Goal: Transaction & Acquisition: Purchase product/service

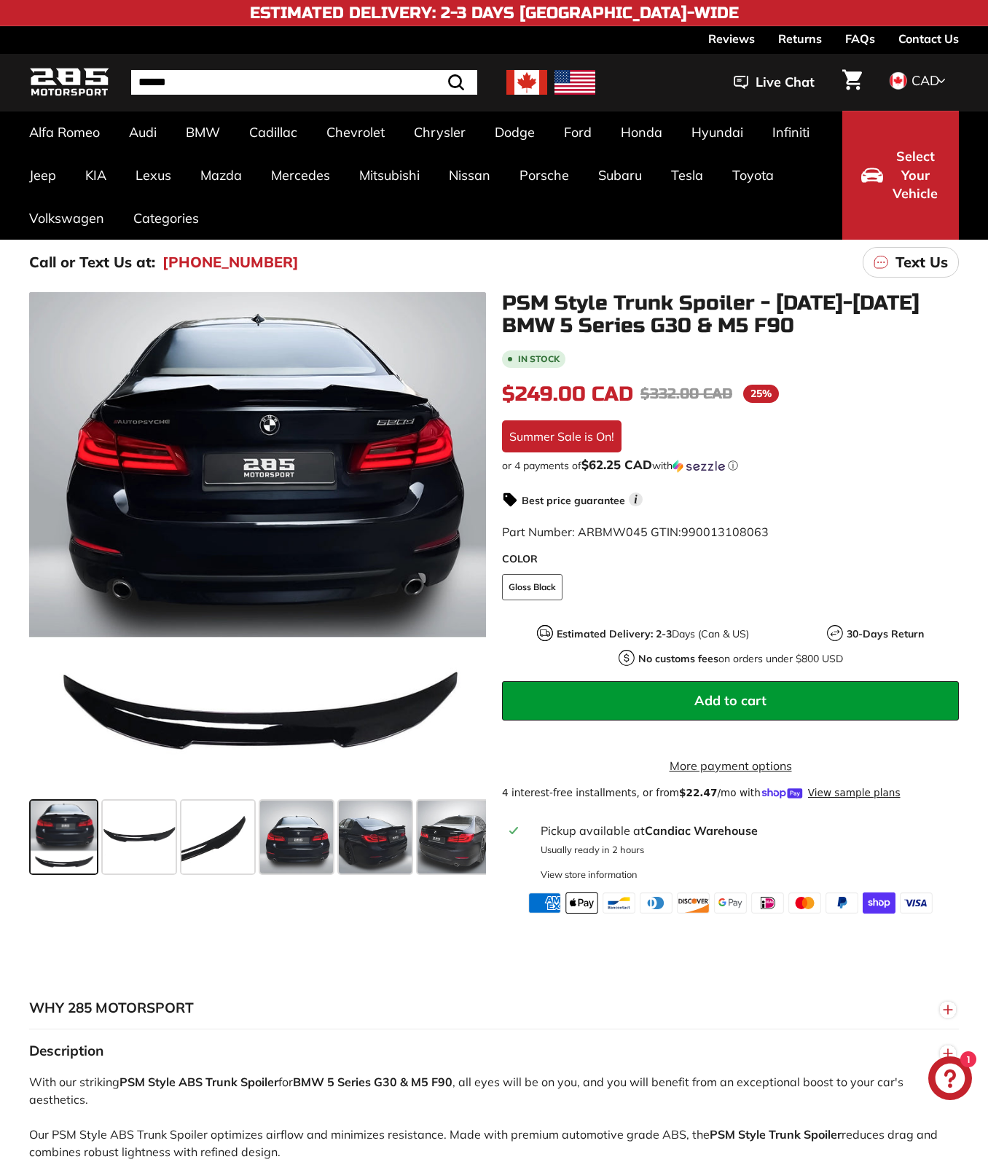
click at [532, 78] on img at bounding box center [526, 82] width 41 height 25
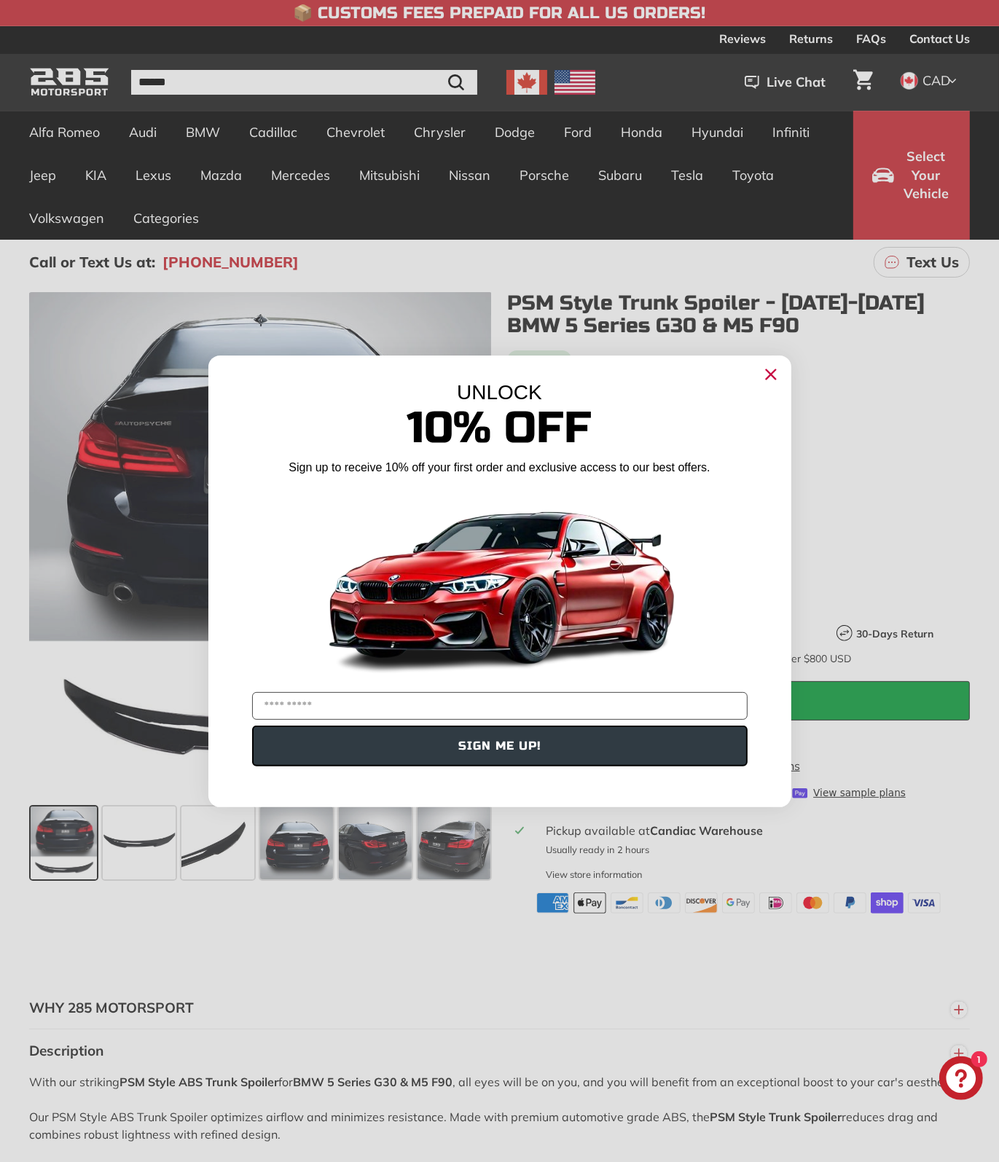
click at [768, 376] on icon "Close dialog" at bounding box center [769, 373] width 9 height 9
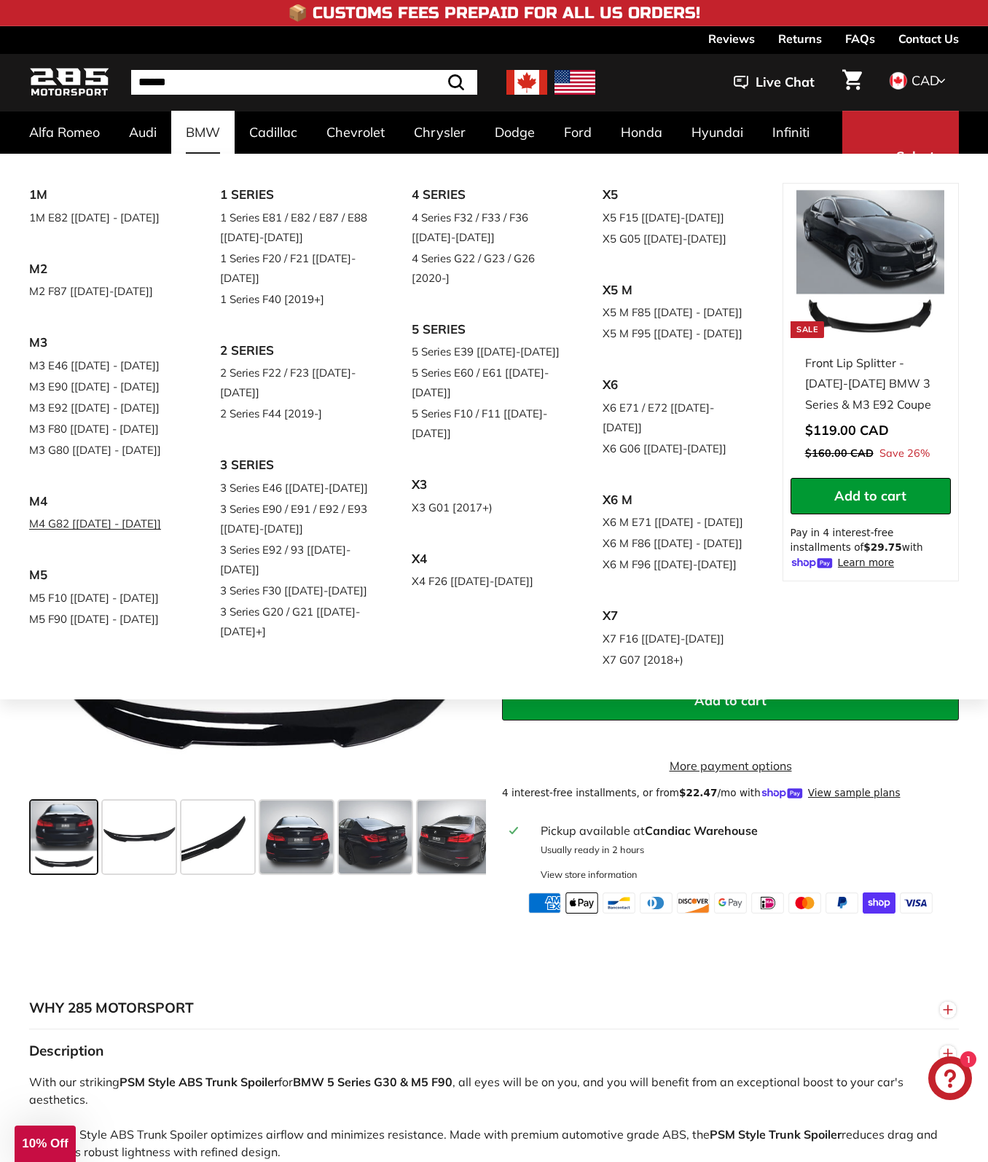
click at [36, 519] on link "M4 G82 [[DATE] - [DATE]]" at bounding box center [104, 523] width 150 height 21
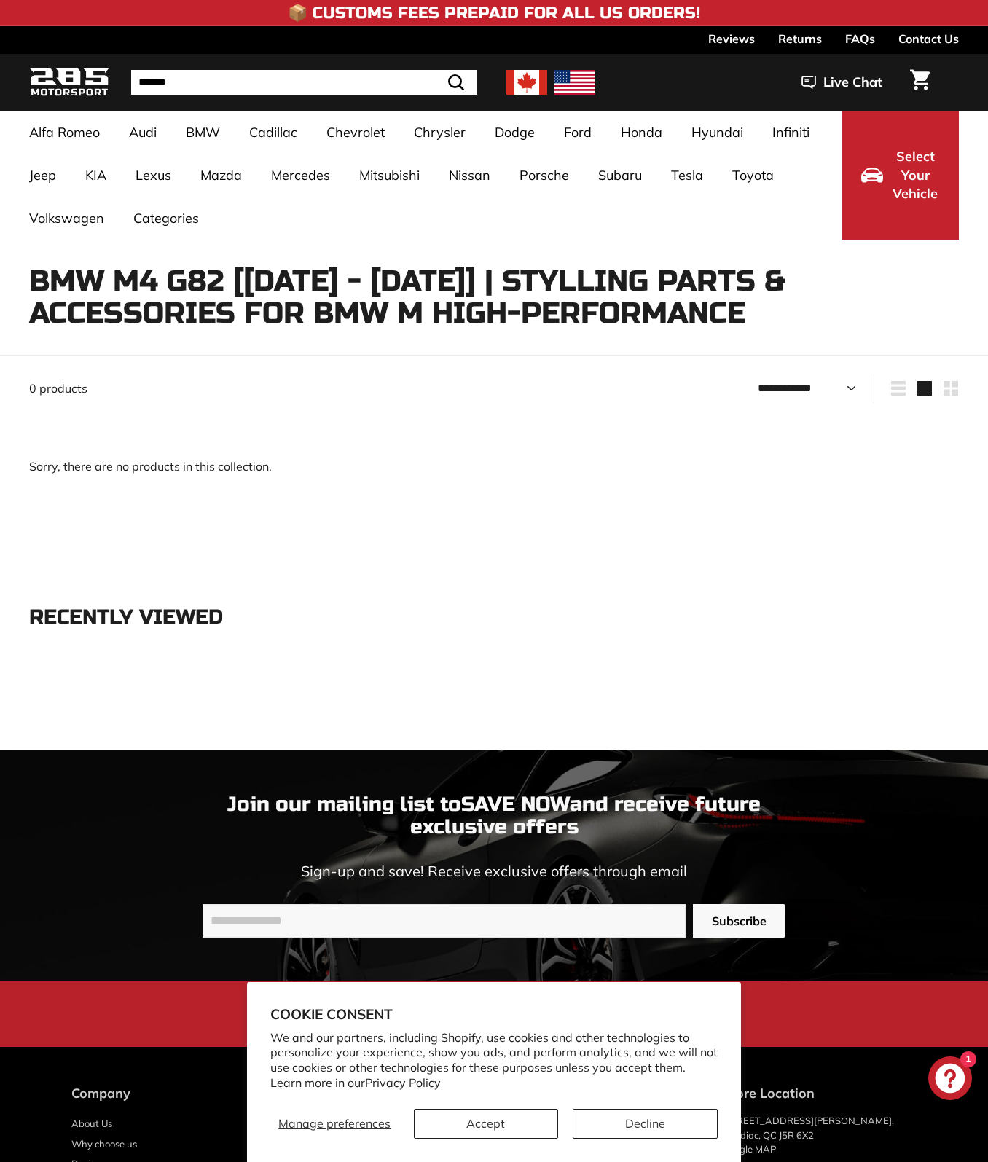
select select "**********"
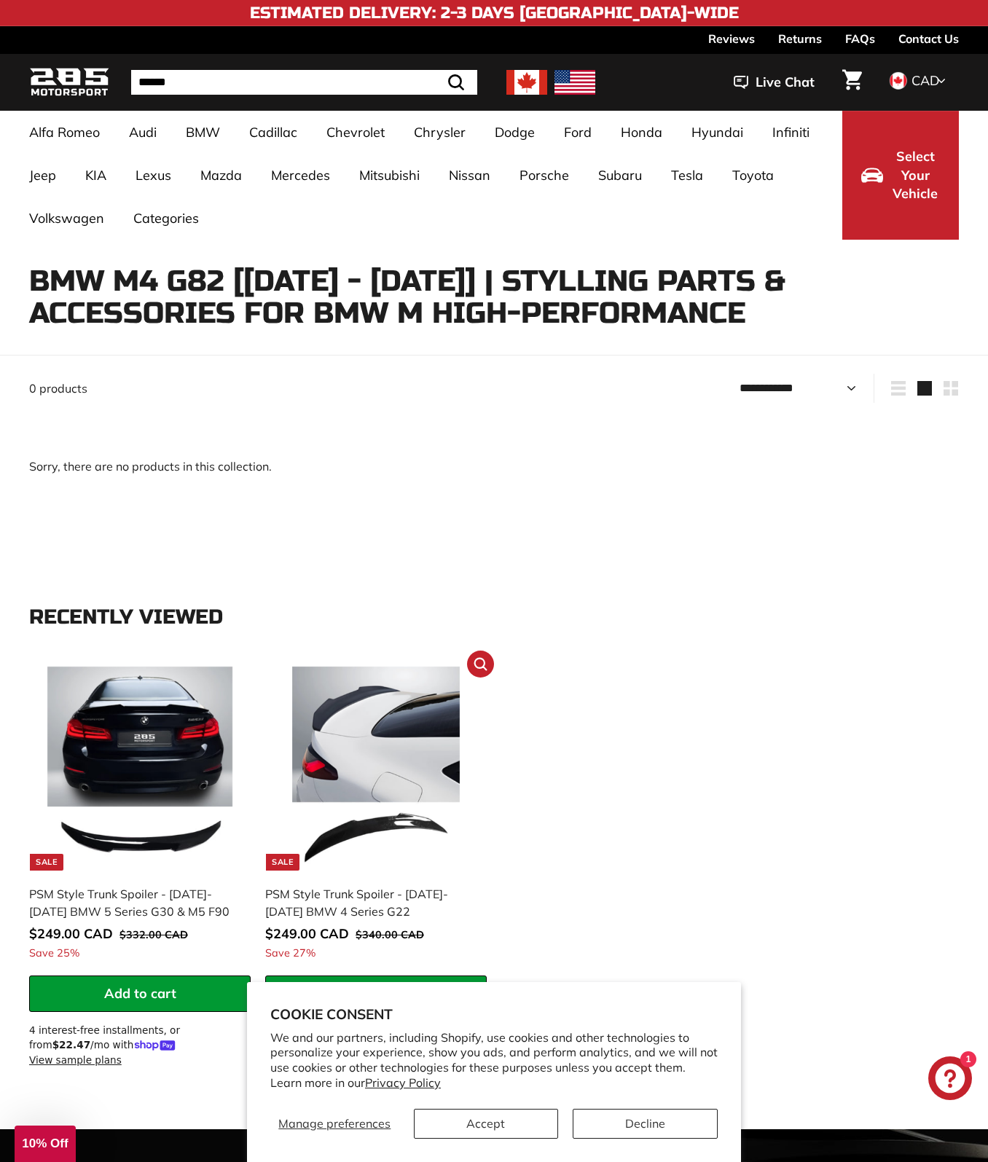
click at [371, 771] on img at bounding box center [376, 768] width 204 height 204
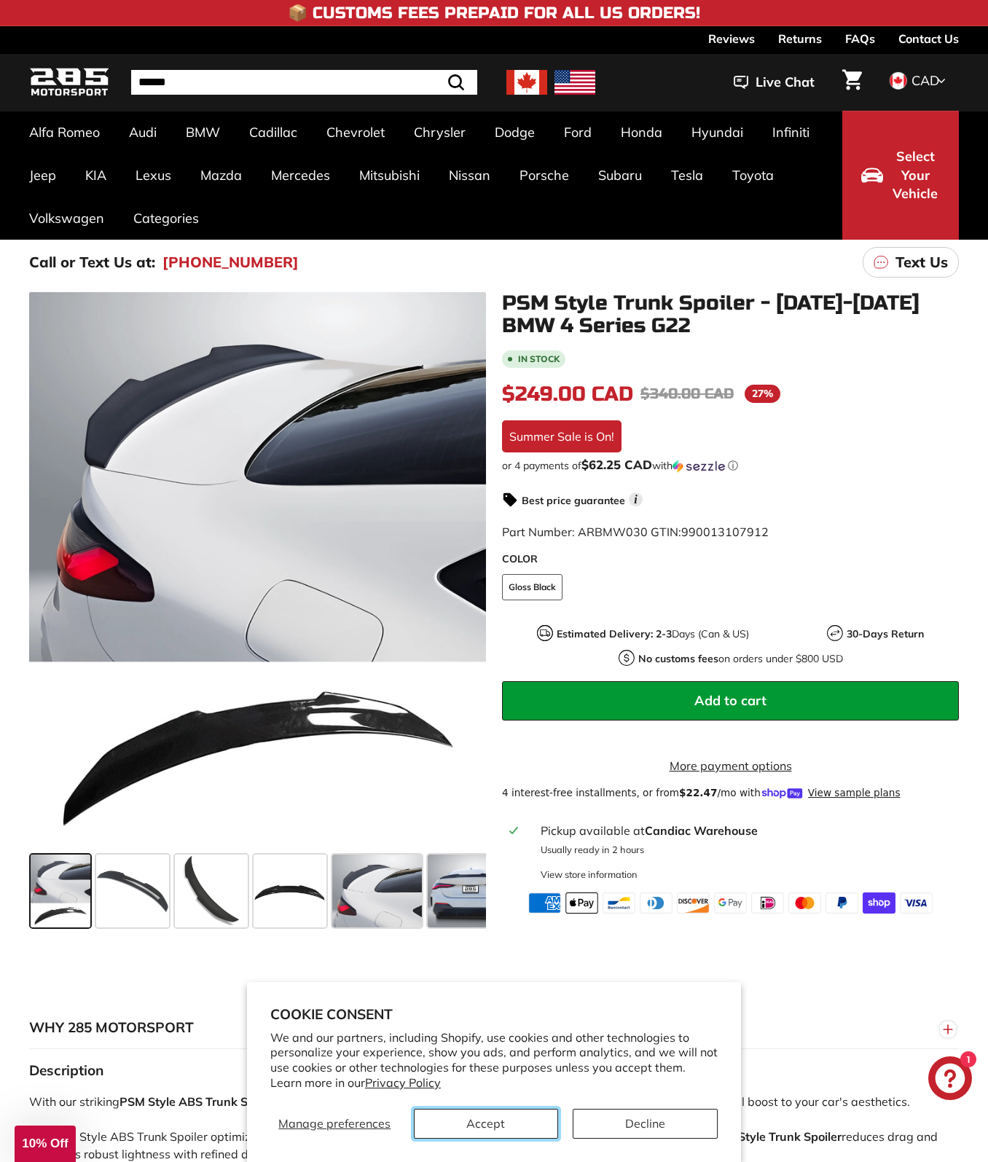
click at [488, 1133] on button "Accept" at bounding box center [486, 1123] width 145 height 30
